Goal: Transaction & Acquisition: Purchase product/service

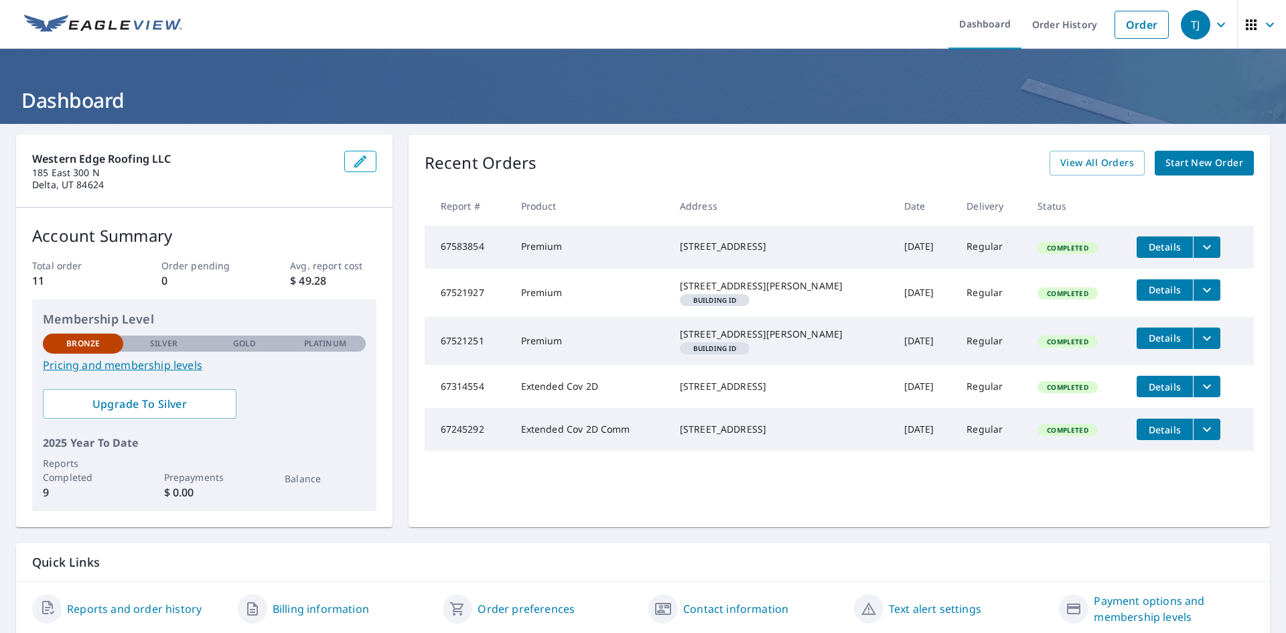
click at [1170, 159] on span "Start New Order" at bounding box center [1204, 163] width 78 height 17
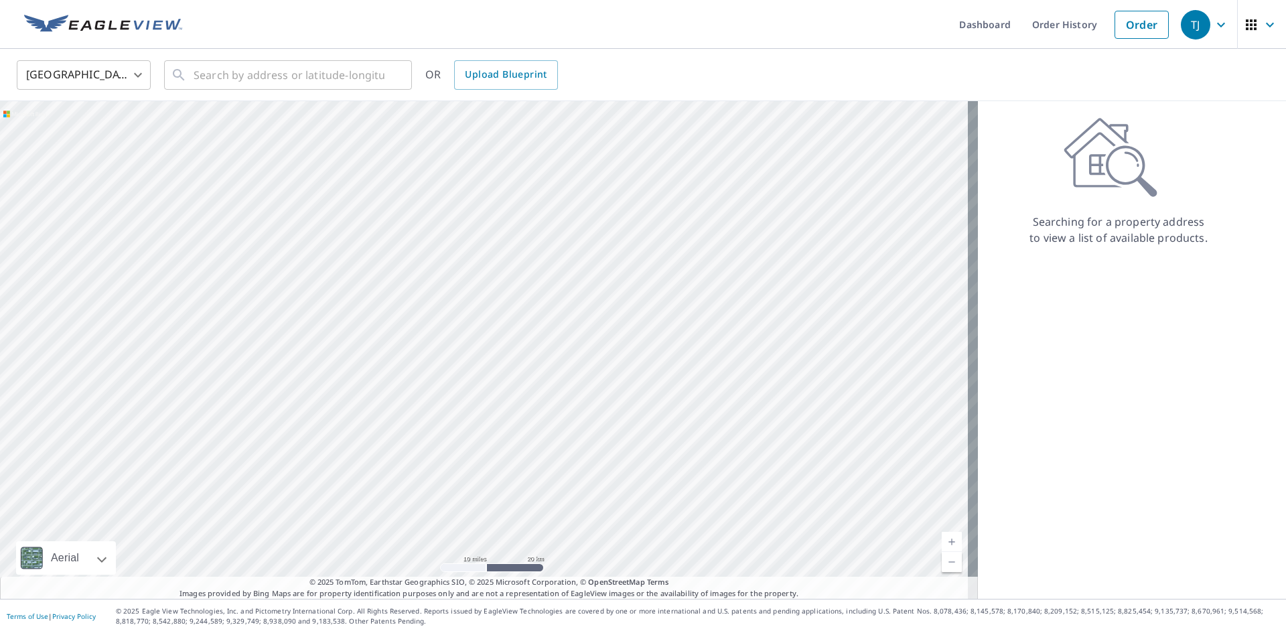
drag, startPoint x: 195, startPoint y: 290, endPoint x: 425, endPoint y: 405, distance: 257.5
click at [425, 405] on div at bounding box center [489, 349] width 978 height 497
drag, startPoint x: 340, startPoint y: 395, endPoint x: 446, endPoint y: 251, distance: 178.6
click at [446, 251] on div at bounding box center [489, 349] width 978 height 497
drag, startPoint x: 403, startPoint y: 171, endPoint x: 402, endPoint y: 396, distance: 225.0
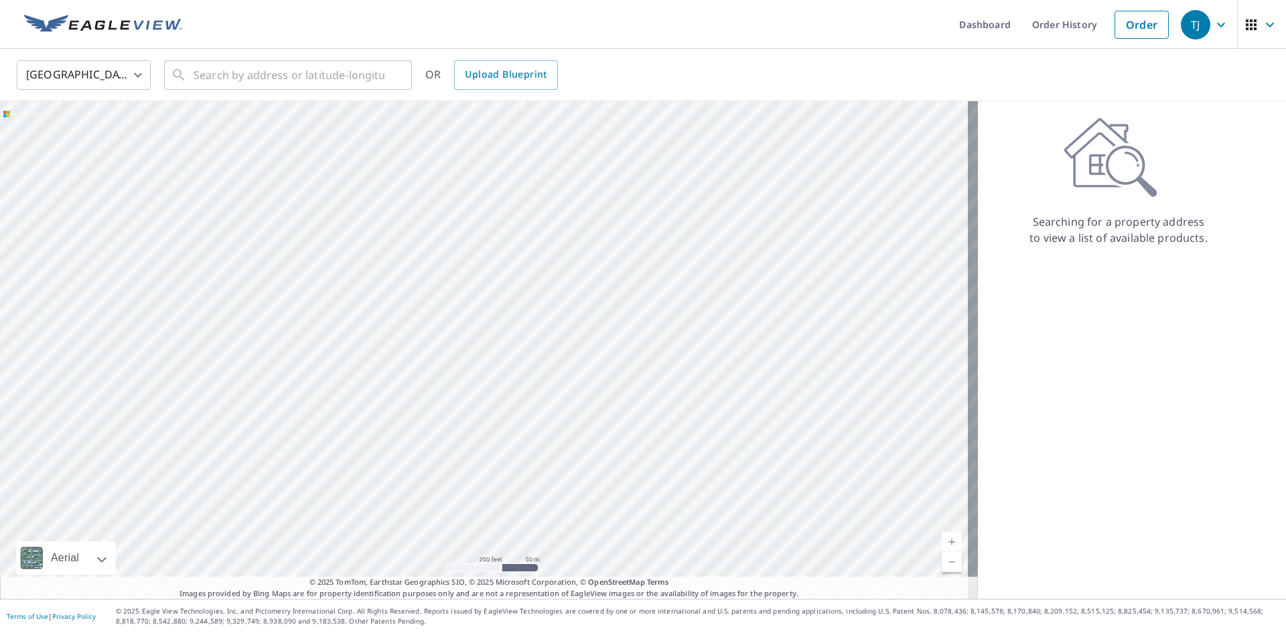
click at [403, 401] on div at bounding box center [489, 349] width 978 height 497
drag, startPoint x: 683, startPoint y: 302, endPoint x: 542, endPoint y: 386, distance: 164.5
click at [542, 388] on div at bounding box center [489, 349] width 978 height 497
drag, startPoint x: 641, startPoint y: 269, endPoint x: 475, endPoint y: 381, distance: 200.2
click at [475, 381] on div at bounding box center [489, 349] width 978 height 497
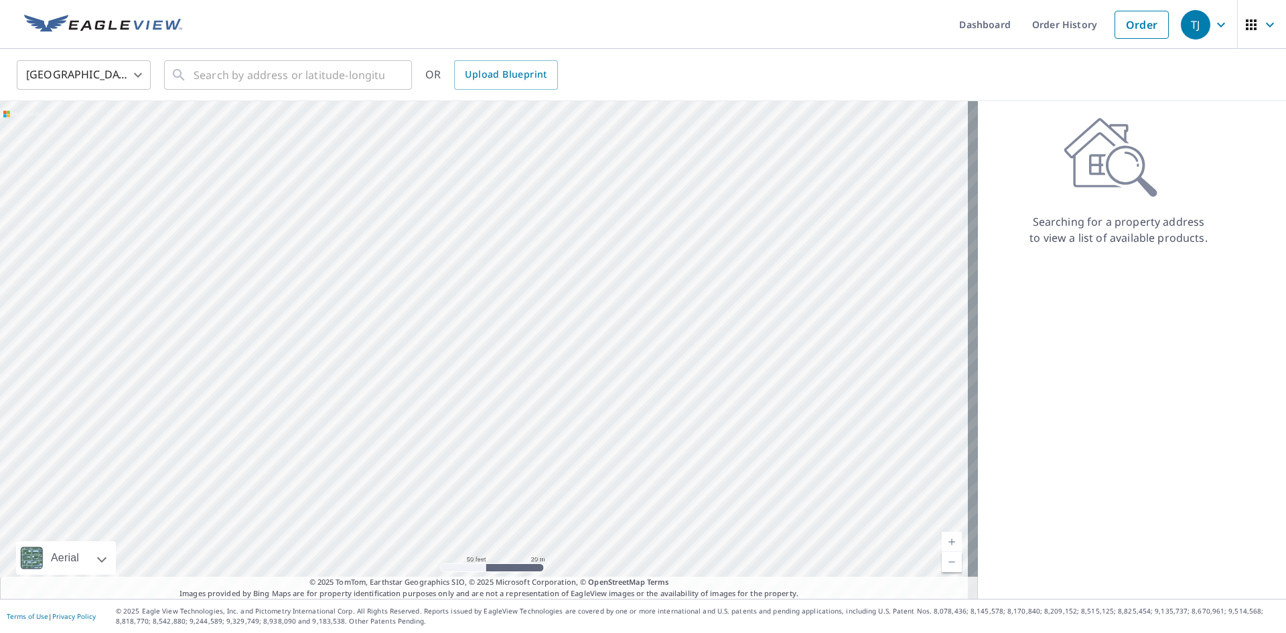
click at [478, 337] on div at bounding box center [489, 349] width 978 height 497
drag, startPoint x: 245, startPoint y: 396, endPoint x: 897, endPoint y: -7, distance: 766.1
click at [897, 0] on html "TJ TJ Dashboard Order History Order TJ United States US ​ ​ OR Upload Blueprint…" at bounding box center [643, 316] width 1286 height 633
click at [400, 295] on div at bounding box center [489, 349] width 978 height 497
drag, startPoint x: 319, startPoint y: 334, endPoint x: 840, endPoint y: 268, distance: 525.0
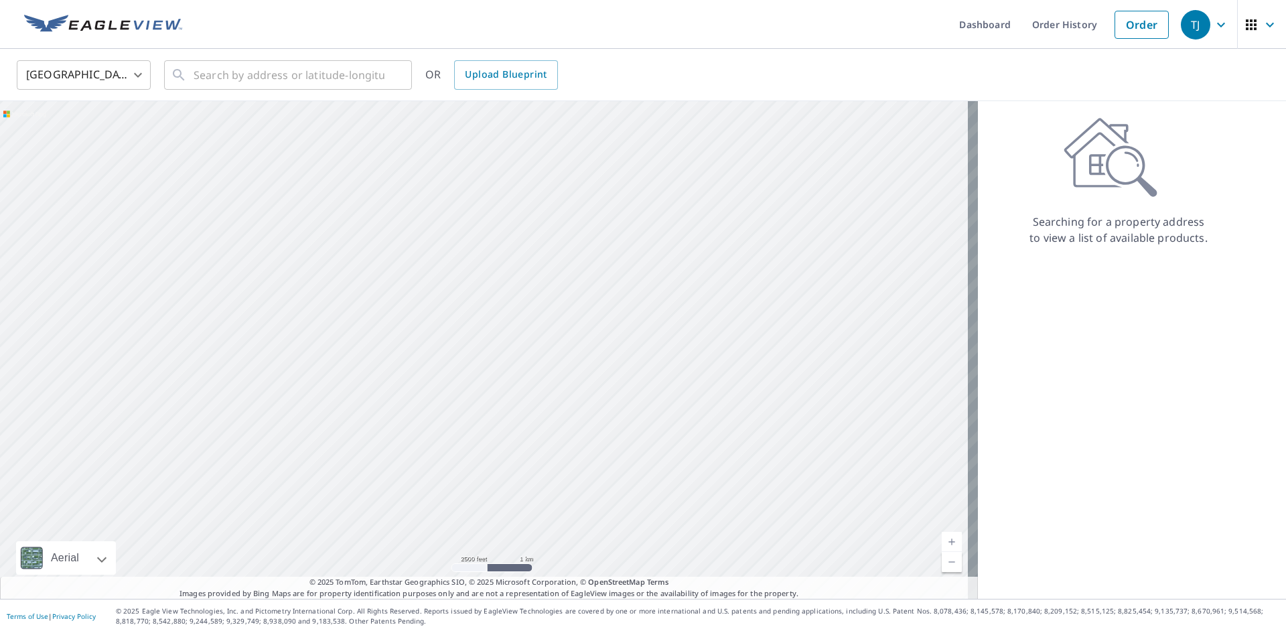
click at [844, 271] on div at bounding box center [489, 349] width 978 height 497
drag, startPoint x: 231, startPoint y: 257, endPoint x: 418, endPoint y: 399, distance: 235.1
click at [418, 399] on div at bounding box center [489, 349] width 978 height 497
drag, startPoint x: 137, startPoint y: 248, endPoint x: 782, endPoint y: 395, distance: 661.2
click at [796, 399] on div at bounding box center [489, 349] width 978 height 497
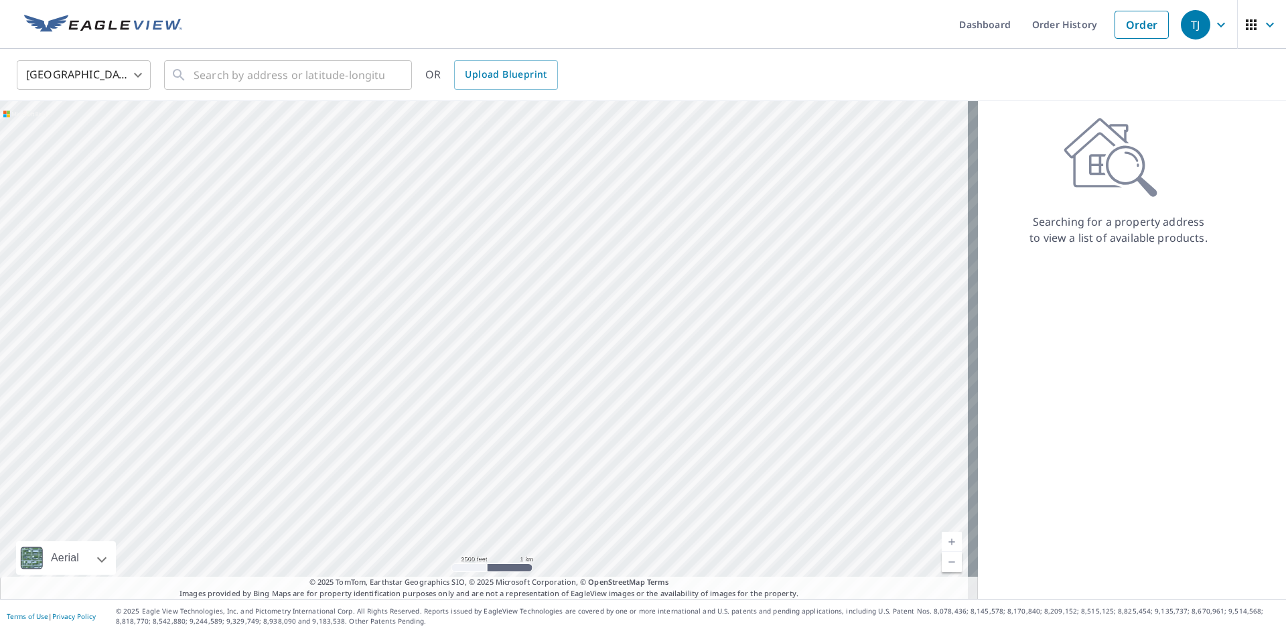
drag, startPoint x: 175, startPoint y: 342, endPoint x: 668, endPoint y: 352, distance: 492.9
click at [668, 352] on div at bounding box center [489, 349] width 978 height 497
drag, startPoint x: 574, startPoint y: 464, endPoint x: 525, endPoint y: 313, distance: 158.4
click at [525, 313] on div at bounding box center [489, 349] width 978 height 497
drag, startPoint x: 485, startPoint y: 468, endPoint x: 352, endPoint y: 425, distance: 139.3
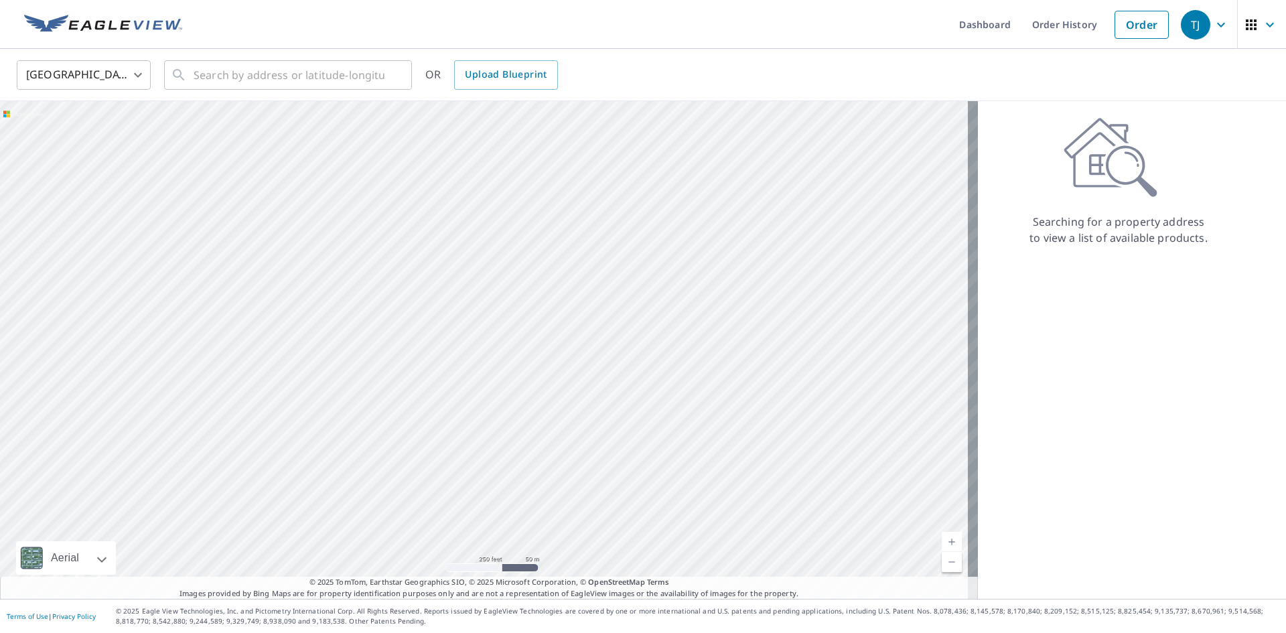
click at [345, 437] on div at bounding box center [489, 349] width 978 height 497
drag, startPoint x: 534, startPoint y: 342, endPoint x: 368, endPoint y: 441, distance: 192.8
click at [368, 441] on div at bounding box center [489, 349] width 978 height 497
click at [250, 78] on input "text" at bounding box center [288, 74] width 191 height 37
drag, startPoint x: 645, startPoint y: 417, endPoint x: 714, endPoint y: 265, distance: 166.6
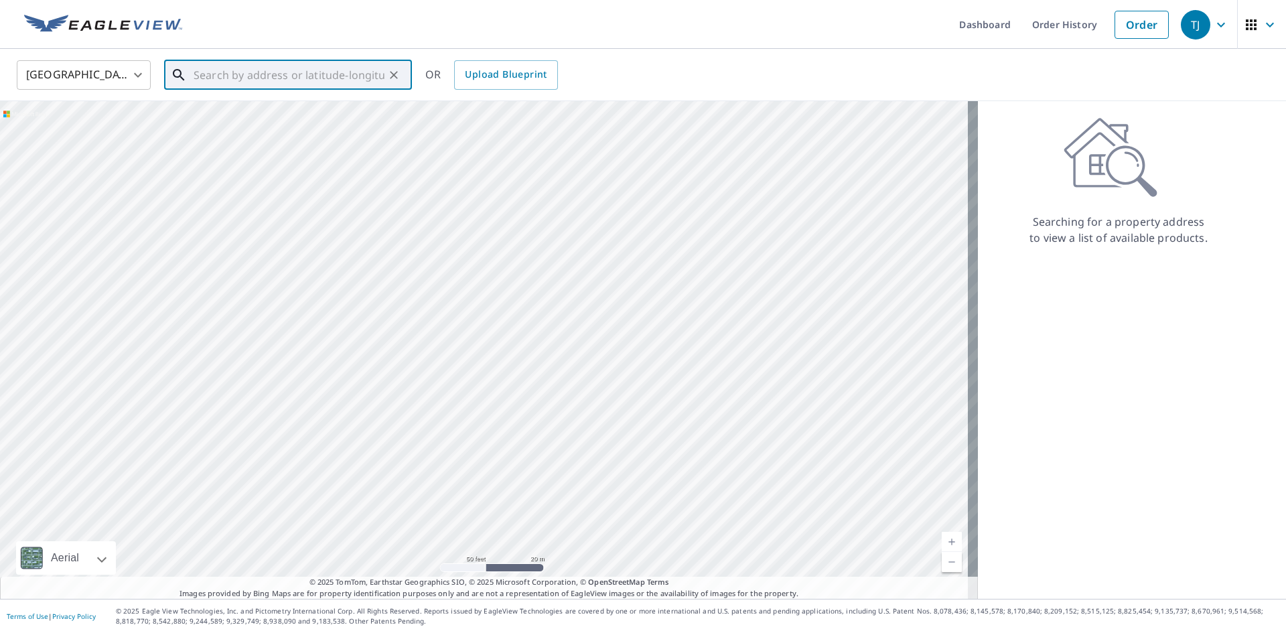
click at [714, 265] on div at bounding box center [489, 349] width 978 height 497
click at [246, 126] on p "Delta, UT 84624" at bounding box center [296, 128] width 210 height 13
type input "[STREET_ADDRESS]"
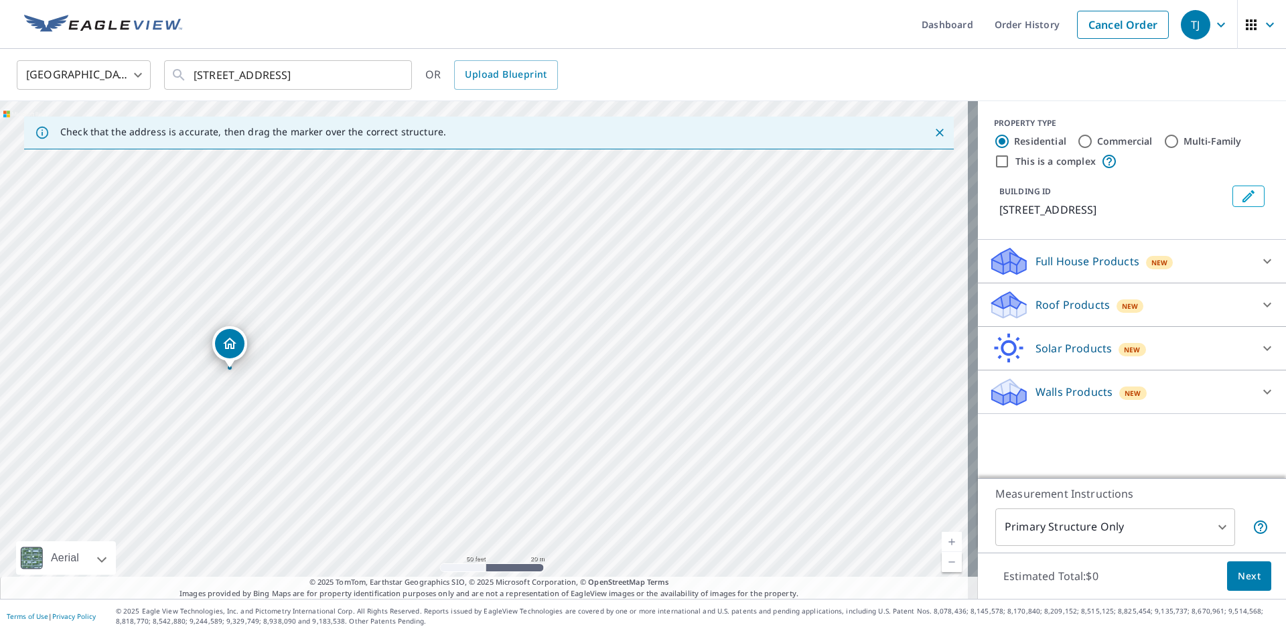
drag, startPoint x: 653, startPoint y: 349, endPoint x: 398, endPoint y: 369, distance: 255.2
click at [398, 369] on div "[STREET_ADDRESS]" at bounding box center [489, 349] width 978 height 497
drag, startPoint x: 233, startPoint y: 339, endPoint x: 786, endPoint y: 235, distance: 562.7
drag, startPoint x: 487, startPoint y: 320, endPoint x: 499, endPoint y: 322, distance: 12.2
click at [1053, 302] on p "Roof Products" at bounding box center [1072, 305] width 74 height 16
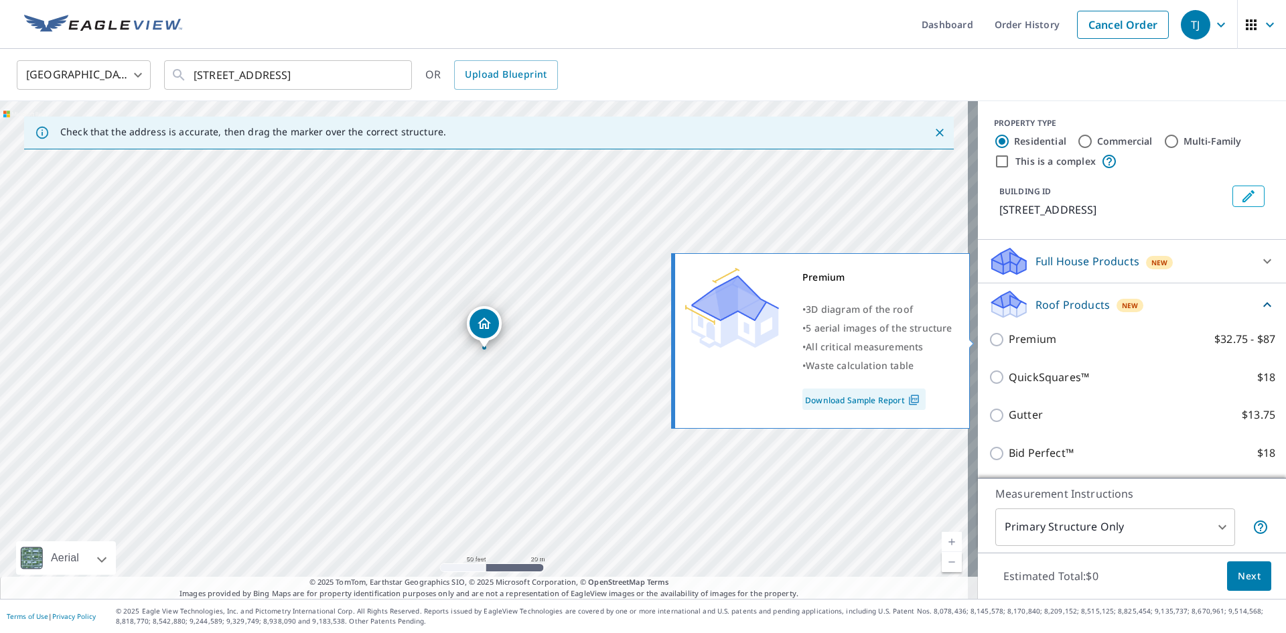
click at [1028, 343] on p "Premium" at bounding box center [1032, 339] width 48 height 17
click at [1008, 343] on input "Premium $32.75 - $87" at bounding box center [998, 339] width 20 height 16
checkbox input "true"
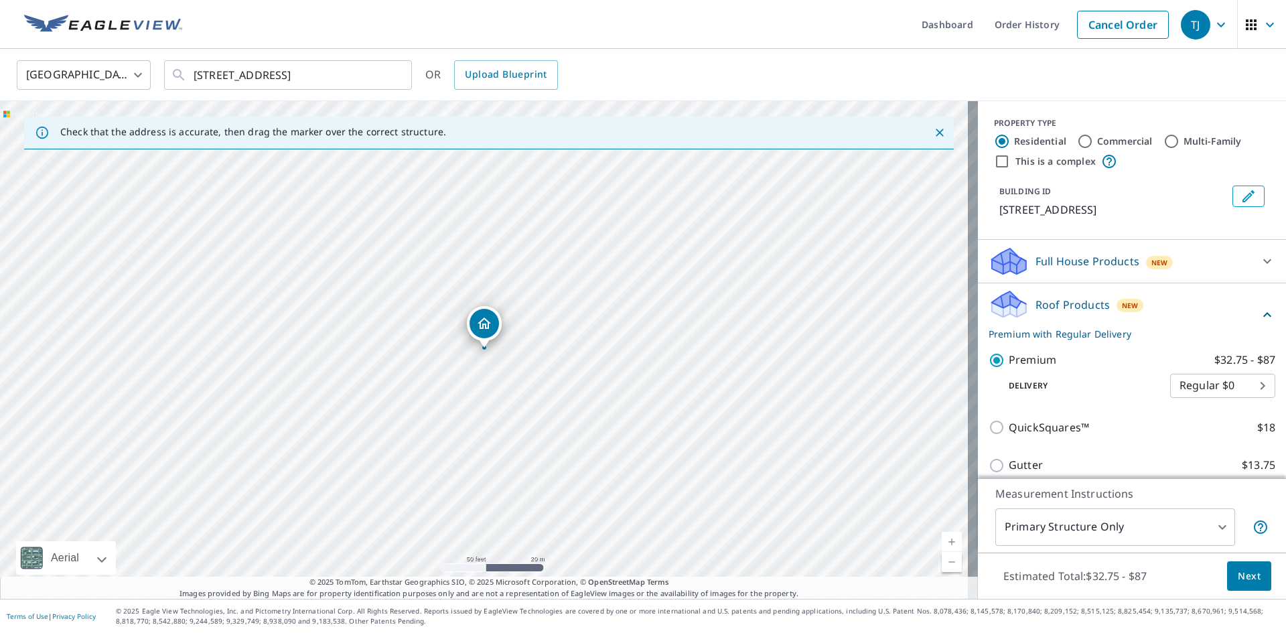
click at [1243, 578] on span "Next" at bounding box center [1248, 576] width 23 height 17
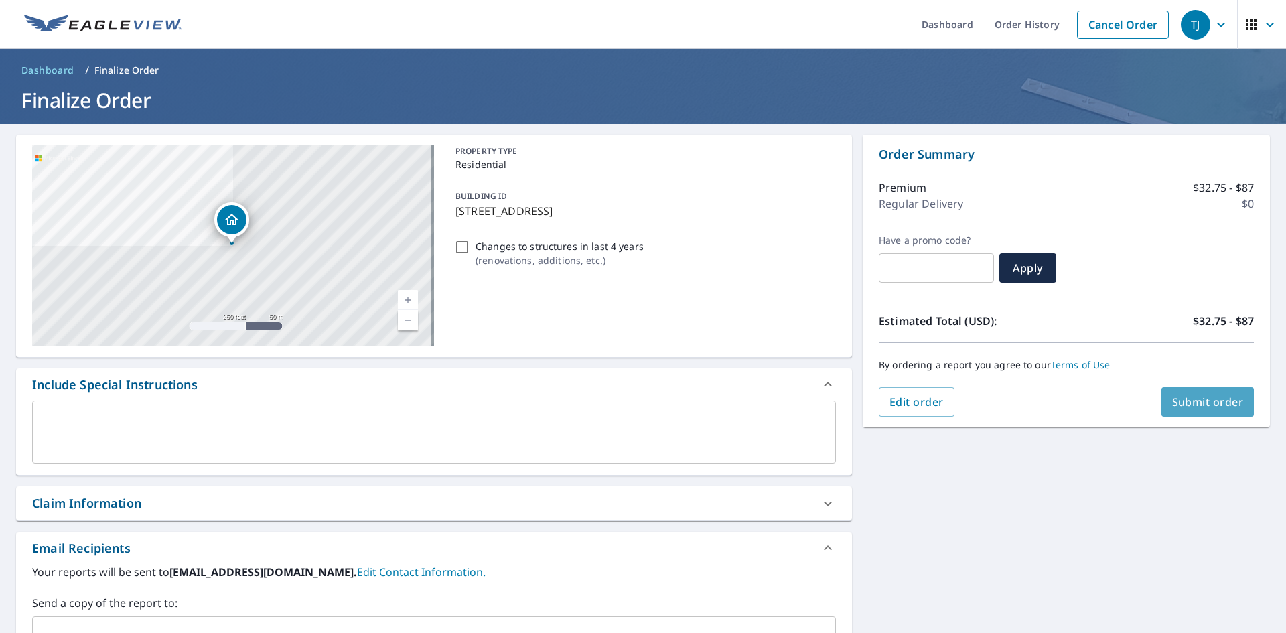
click at [1184, 394] on span "Submit order" at bounding box center [1208, 401] width 72 height 15
checkbox input "true"
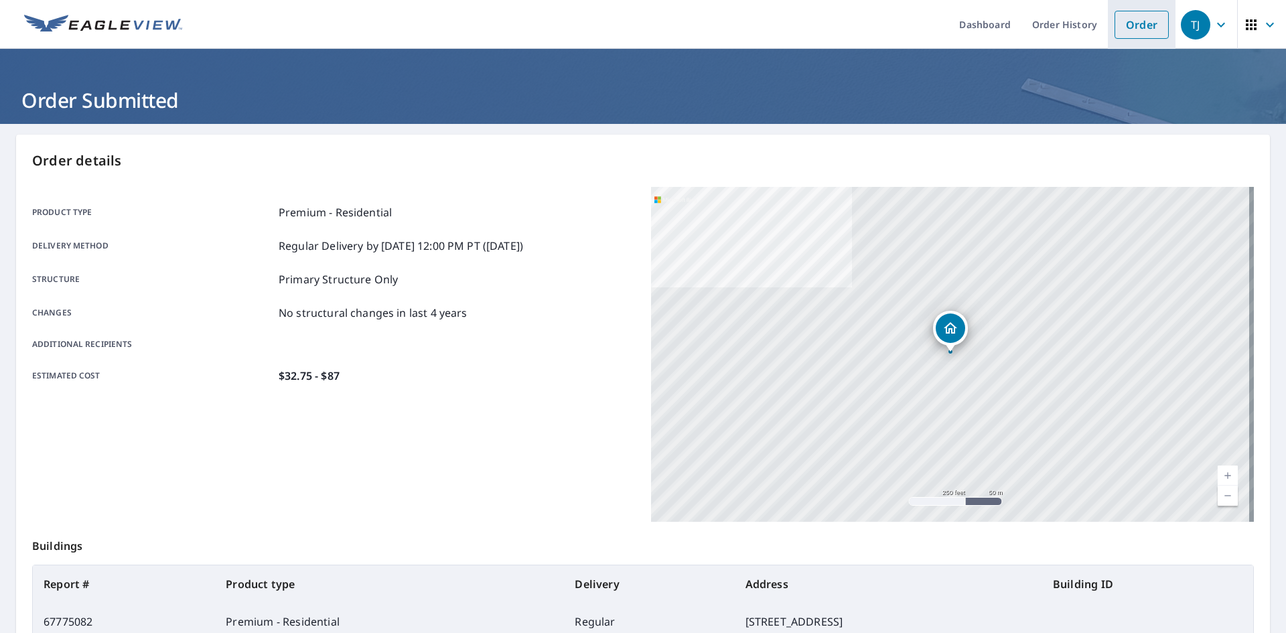
click at [1133, 25] on link "Order" at bounding box center [1141, 25] width 54 height 28
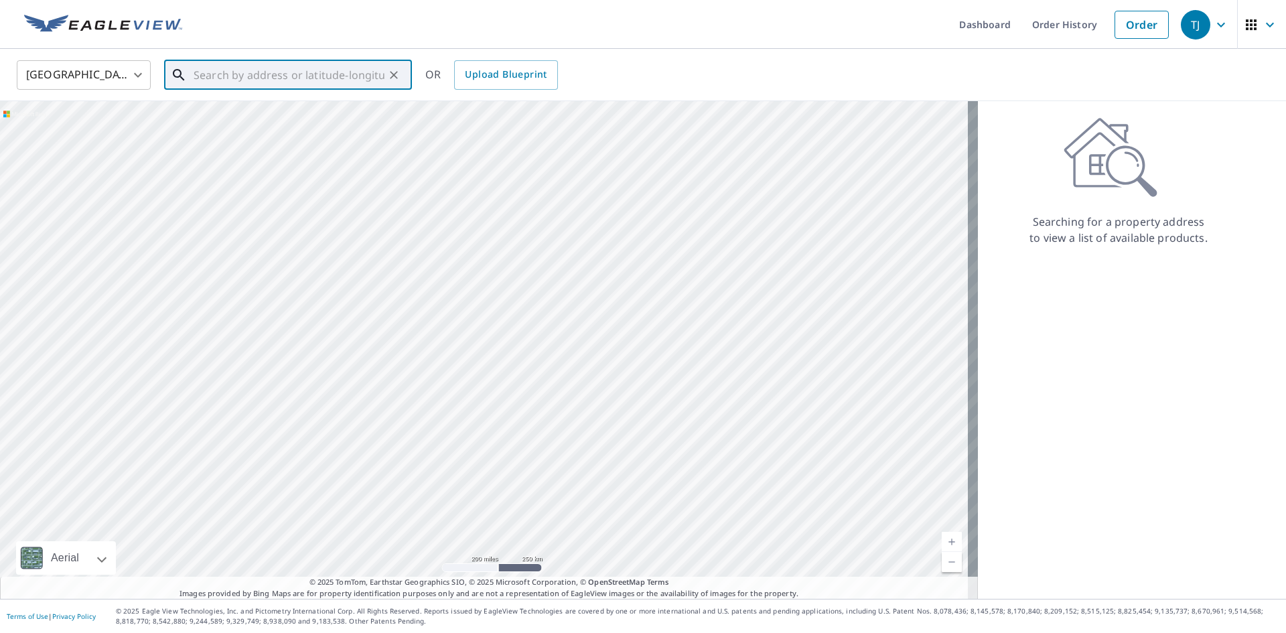
click at [285, 74] on input "text" at bounding box center [288, 74] width 191 height 37
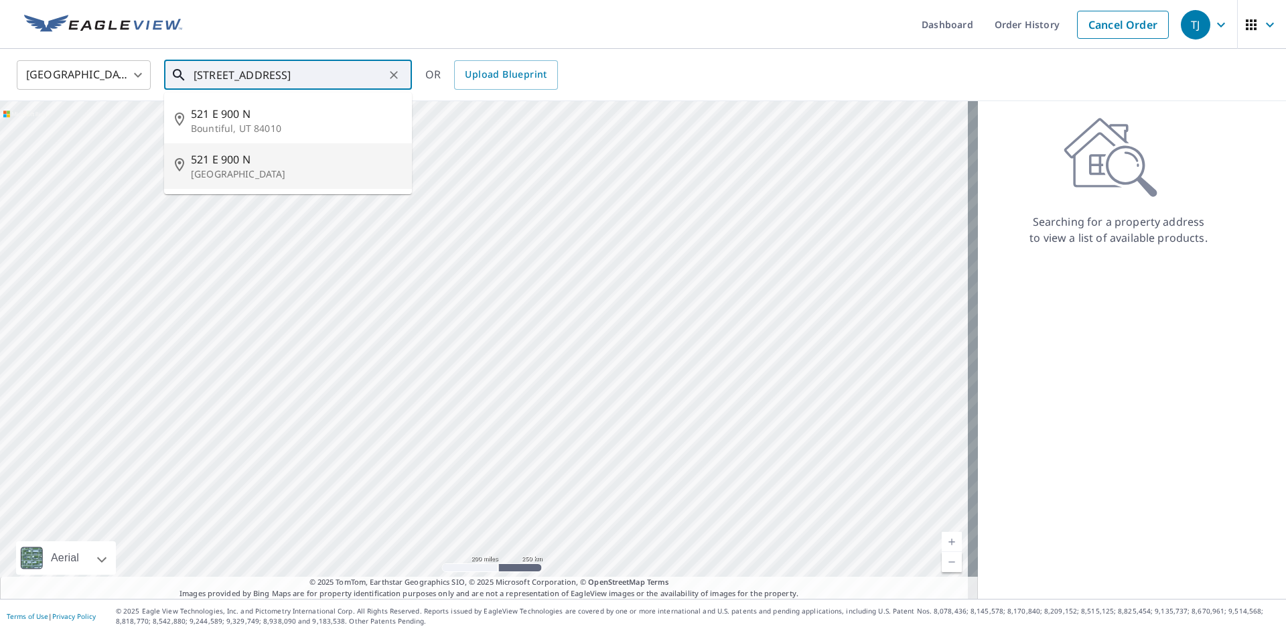
click at [219, 165] on span "521 E 900 N" at bounding box center [296, 159] width 210 height 16
type input "[STREET_ADDRESS]"
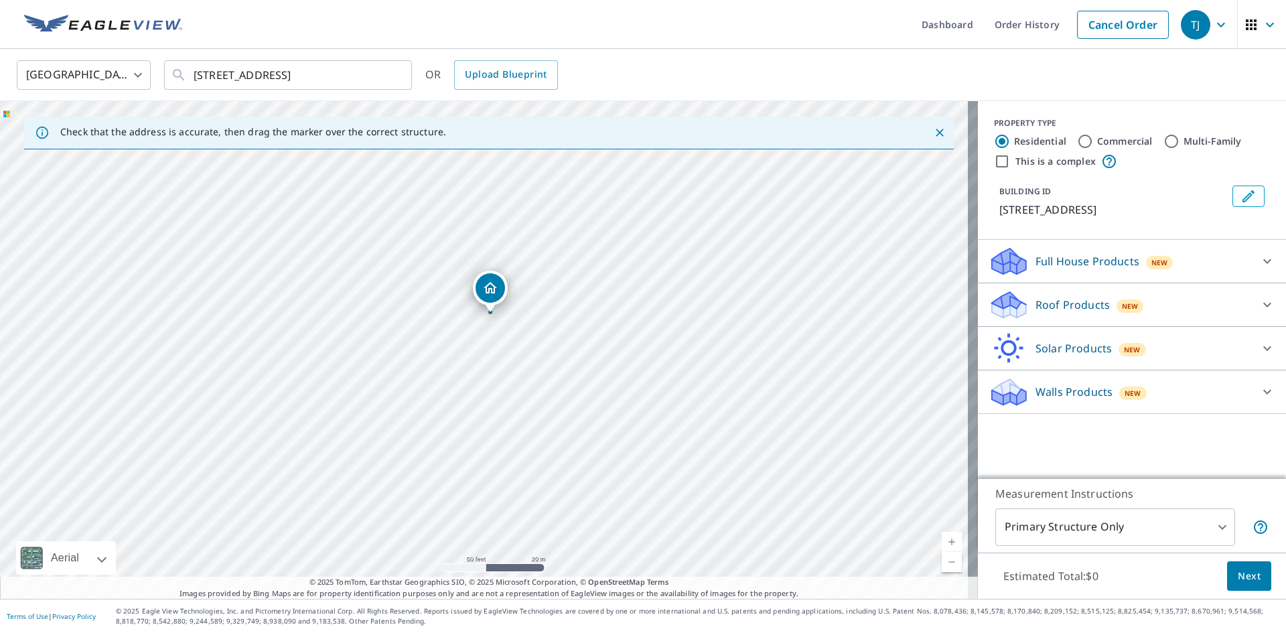
click at [1065, 303] on p "Roof Products" at bounding box center [1072, 305] width 74 height 16
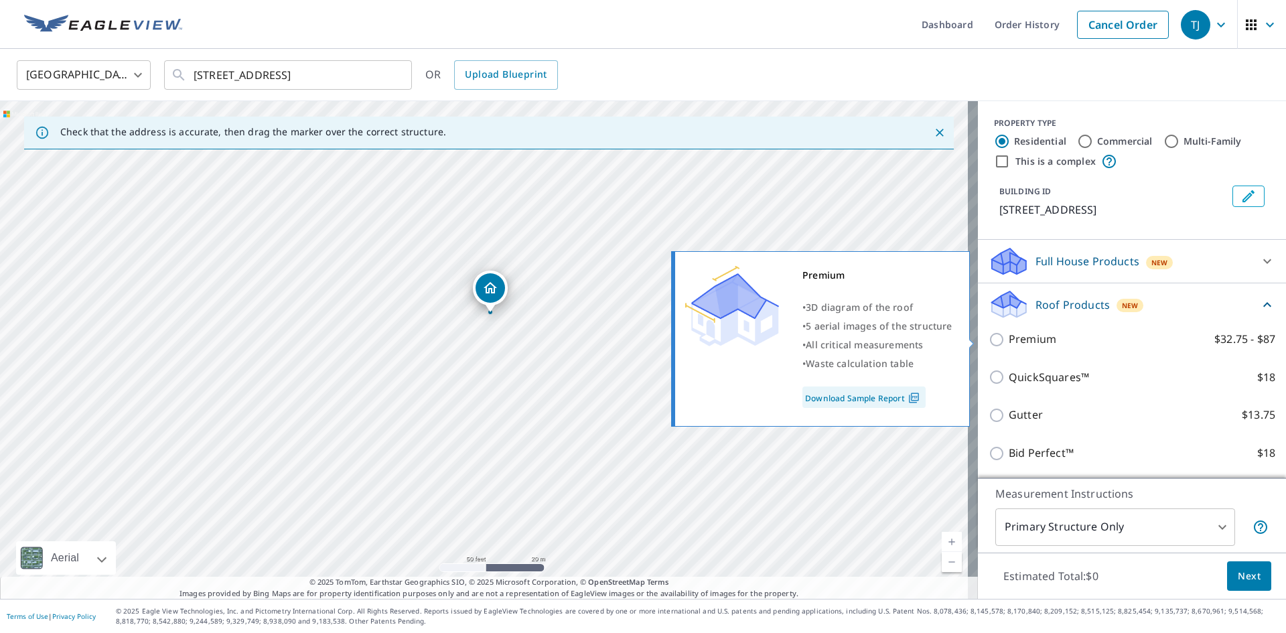
click at [1028, 337] on p "Premium" at bounding box center [1032, 339] width 48 height 17
click at [1008, 337] on input "Premium $32.75 - $87" at bounding box center [998, 339] width 20 height 16
checkbox input "true"
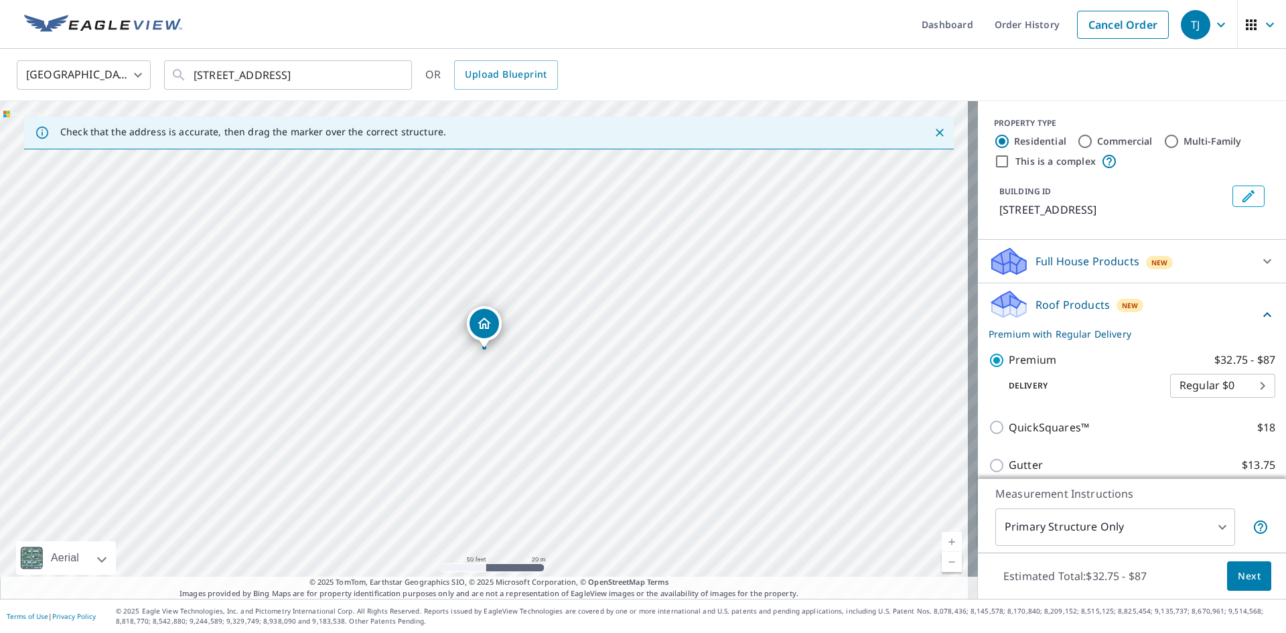
click at [1239, 572] on span "Next" at bounding box center [1248, 576] width 23 height 17
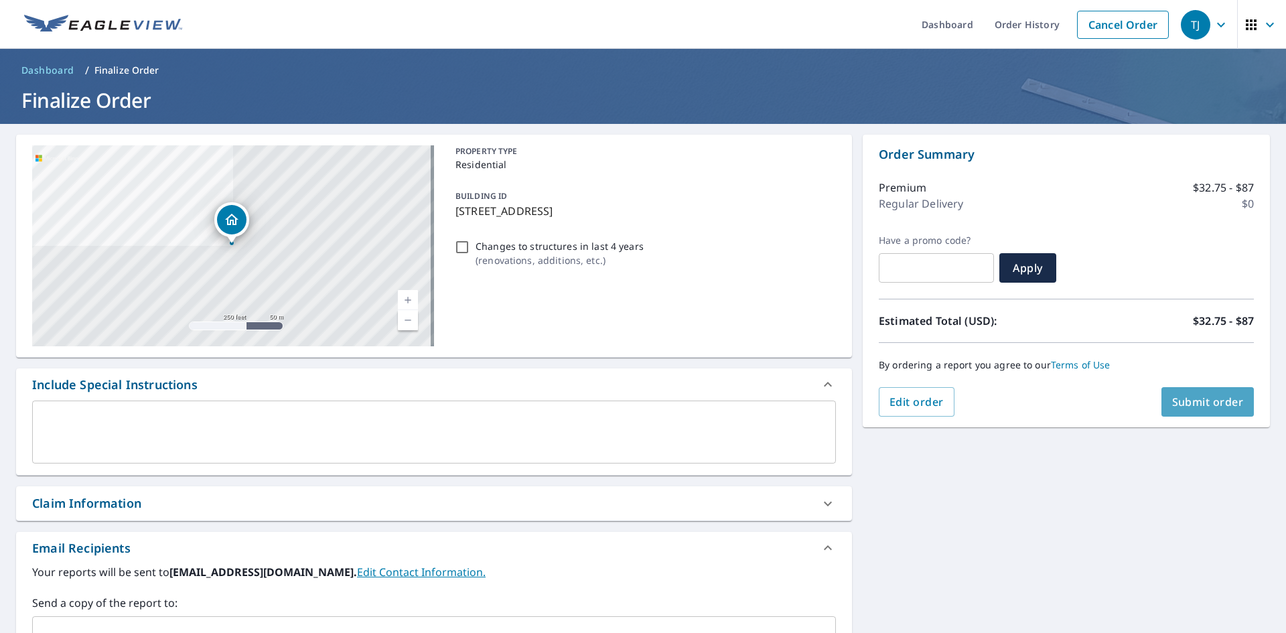
click at [1188, 402] on span "Submit order" at bounding box center [1208, 401] width 72 height 15
checkbox input "true"
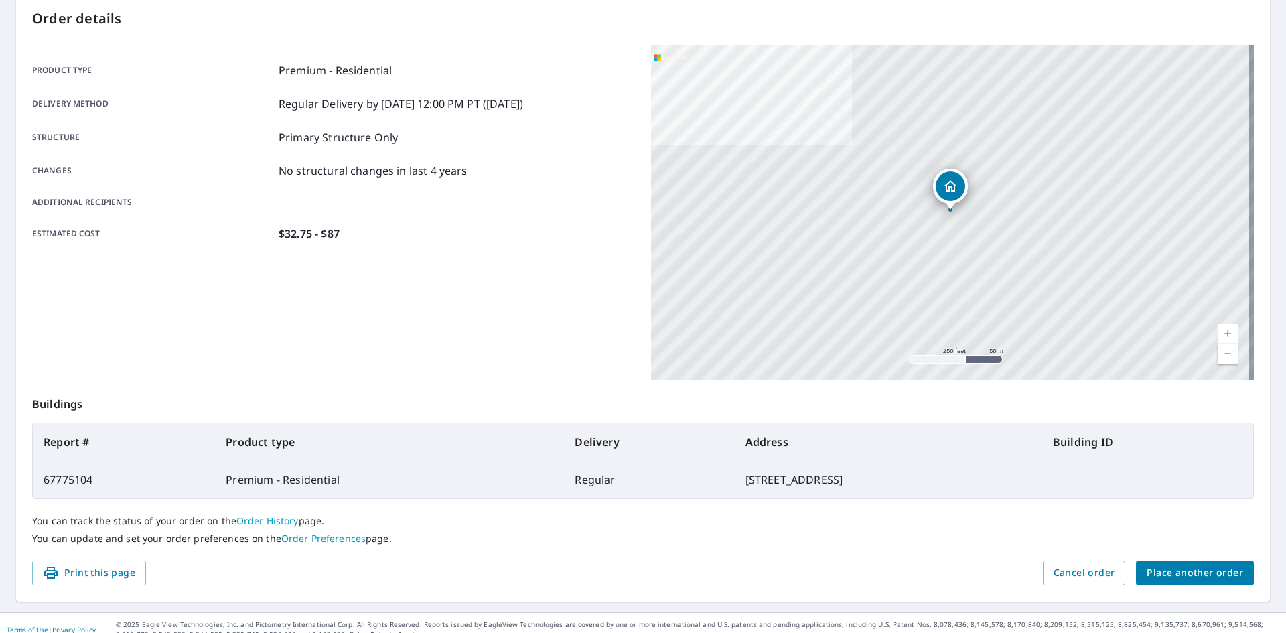
scroll to position [155, 0]
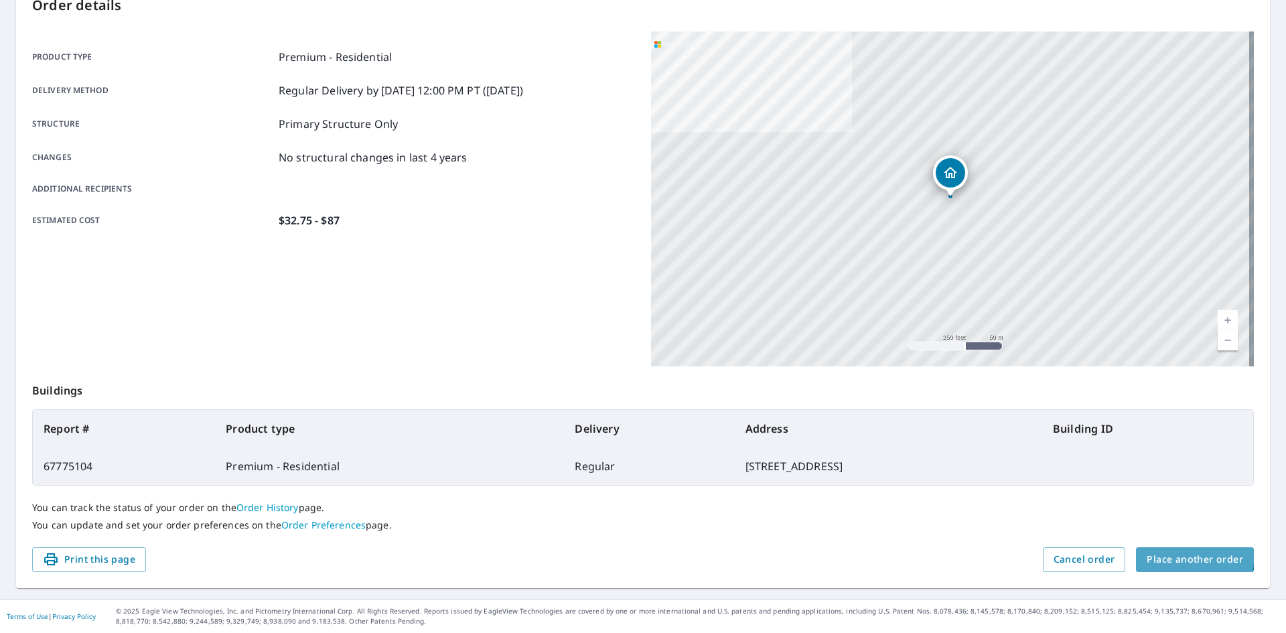
click at [1167, 552] on span "Place another order" at bounding box center [1194, 559] width 96 height 17
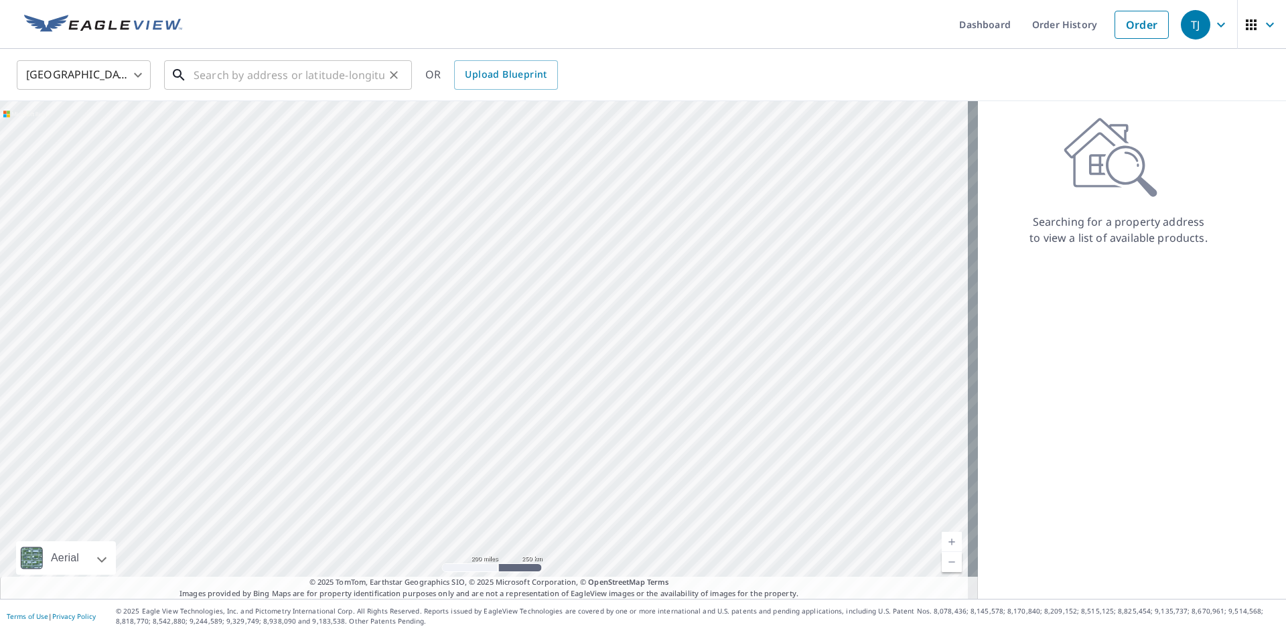
click at [228, 76] on input "text" at bounding box center [288, 74] width 191 height 37
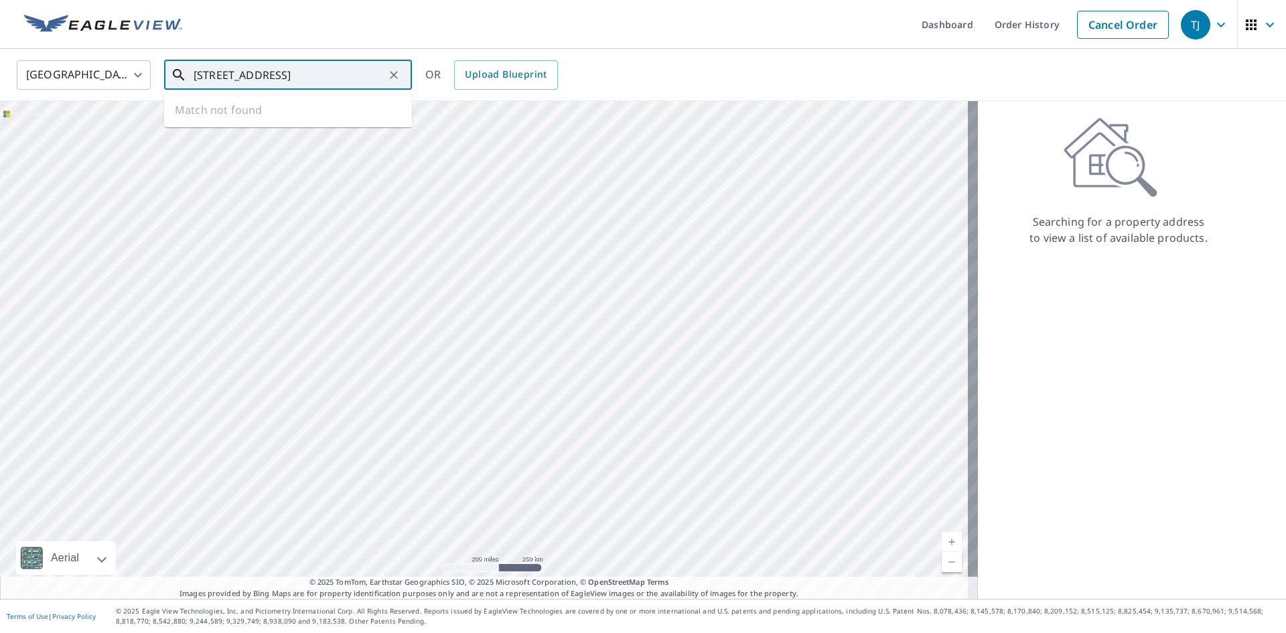
type input "[STREET_ADDRESS][US_STATE]"
click at [394, 74] on icon "Clear" at bounding box center [394, 75] width 8 height 8
drag, startPoint x: 165, startPoint y: 132, endPoint x: 152, endPoint y: 384, distance: 252.1
click at [166, 410] on div at bounding box center [489, 349] width 978 height 497
drag, startPoint x: 169, startPoint y: 287, endPoint x: 389, endPoint y: 337, distance: 225.8
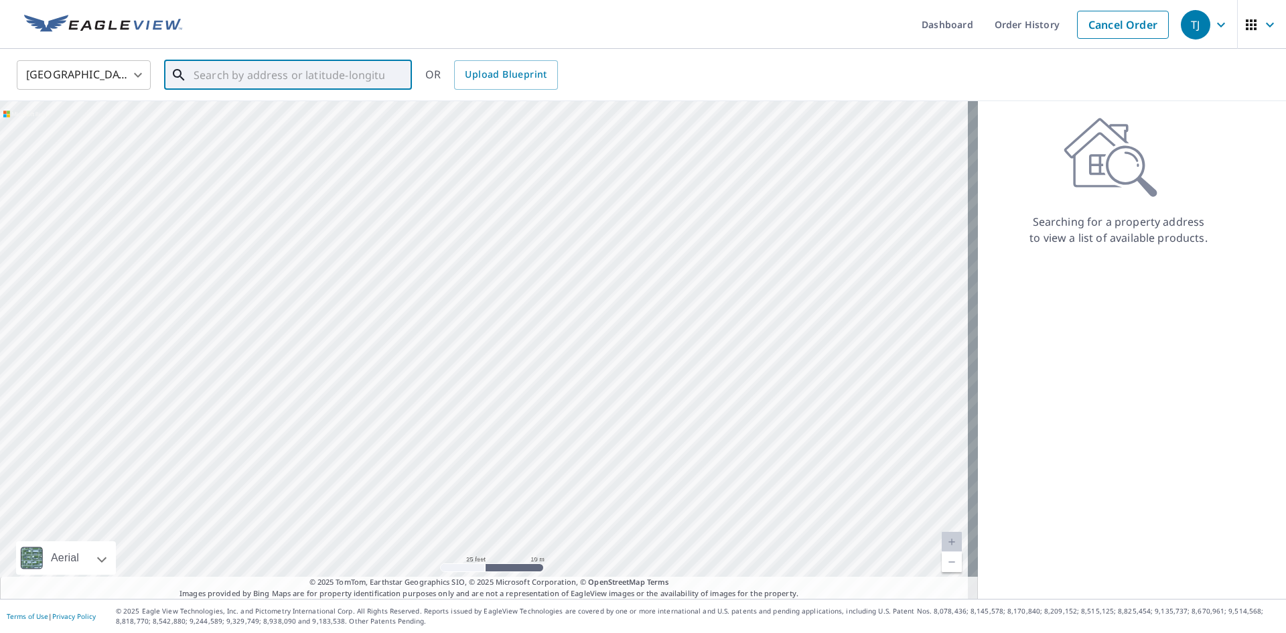
click at [389, 338] on div at bounding box center [489, 349] width 978 height 497
drag, startPoint x: 363, startPoint y: 238, endPoint x: 361, endPoint y: 473, distance: 234.3
click at [366, 480] on div at bounding box center [489, 349] width 978 height 497
drag, startPoint x: 358, startPoint y: 266, endPoint x: 368, endPoint y: 455, distance: 189.0
click at [370, 462] on div at bounding box center [489, 349] width 978 height 497
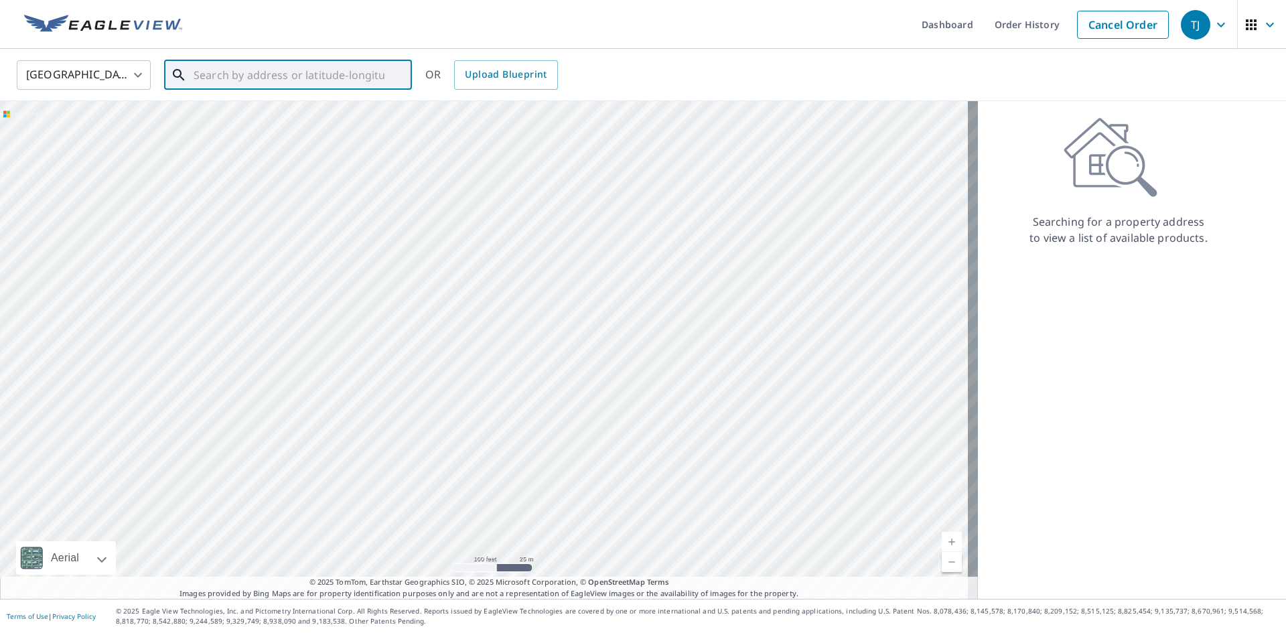
drag, startPoint x: 364, startPoint y: 298, endPoint x: 369, endPoint y: 473, distance: 175.5
click at [370, 486] on div at bounding box center [489, 349] width 978 height 497
drag, startPoint x: 374, startPoint y: 338, endPoint x: 365, endPoint y: 542, distance: 204.4
click at [365, 542] on div at bounding box center [489, 349] width 978 height 497
drag, startPoint x: 353, startPoint y: 289, endPoint x: 364, endPoint y: 497, distance: 208.5
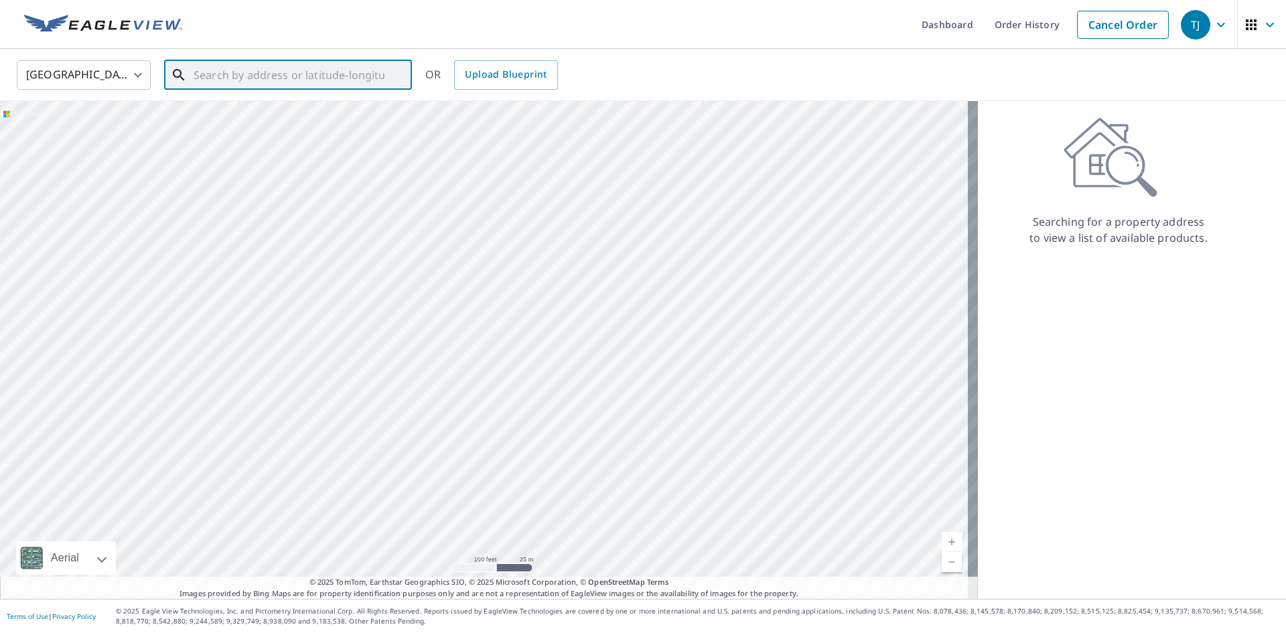
click at [368, 503] on div at bounding box center [489, 349] width 978 height 497
